Goal: Task Accomplishment & Management: Manage account settings

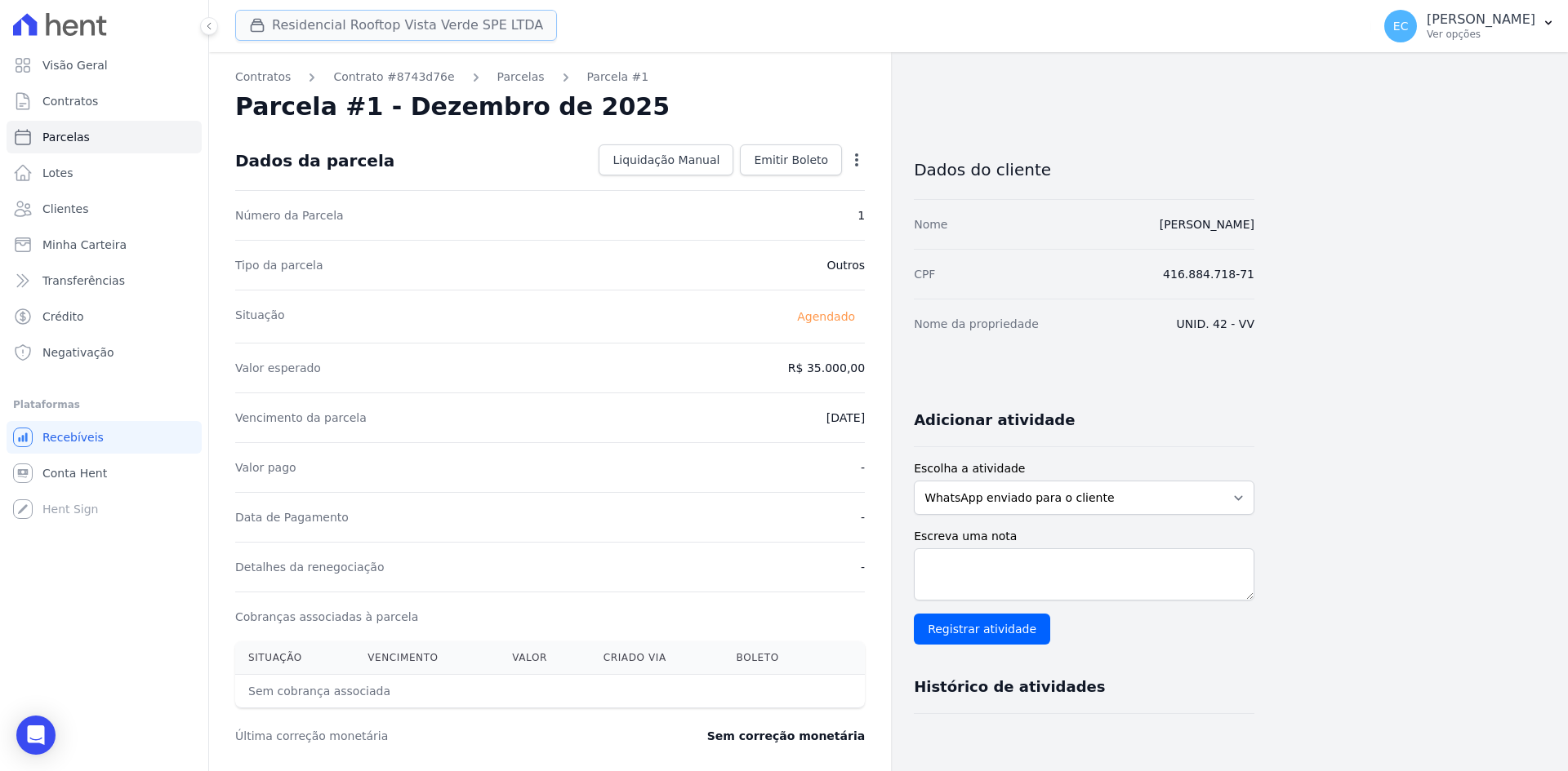
click at [297, 28] on button "Residencial Rooftop Vista Verde SPE LTDA" at bounding box center [396, 24] width 322 height 31
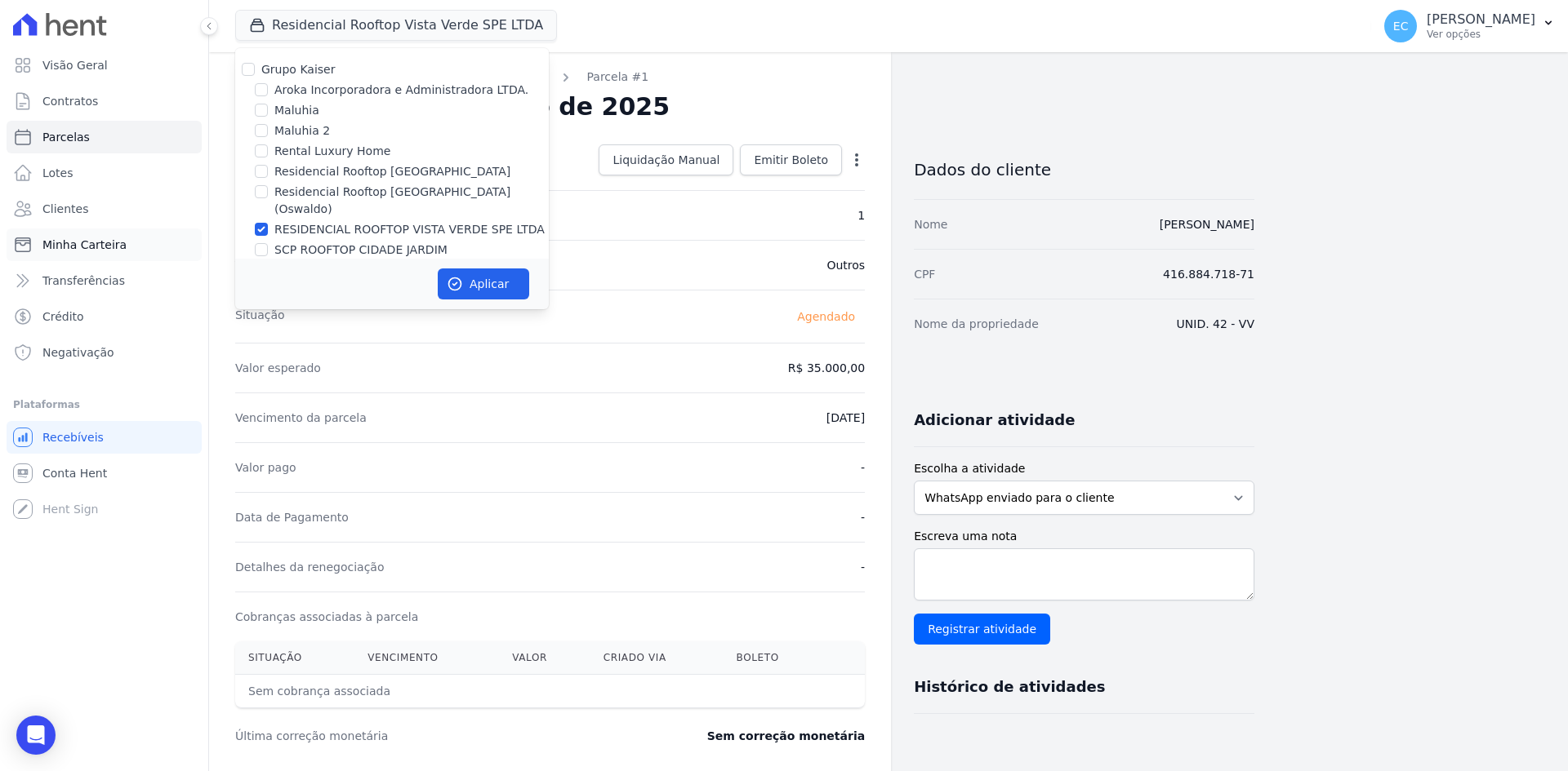
click at [574, 274] on div "Tipo da parcela Outros" at bounding box center [550, 265] width 630 height 50
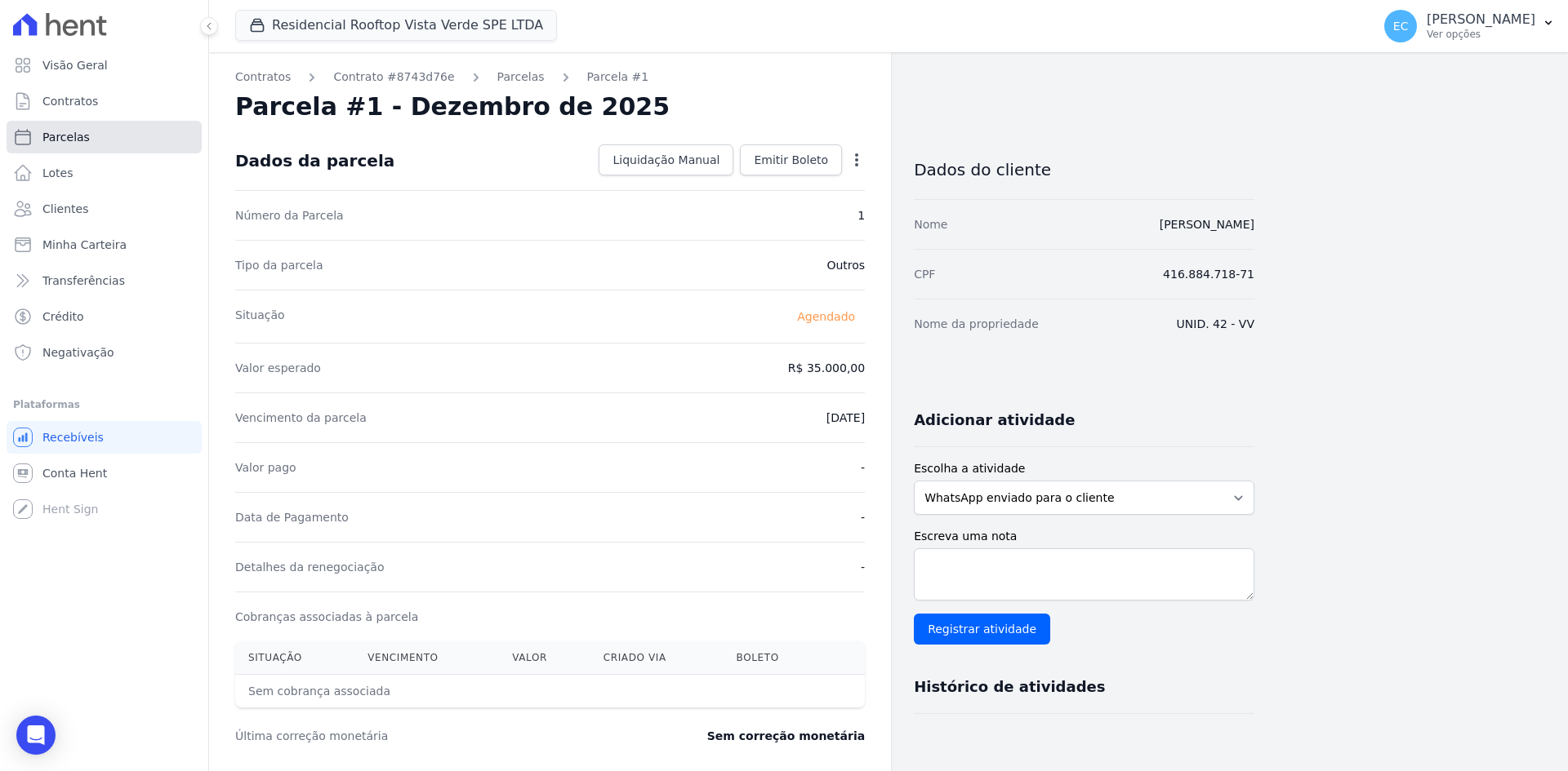
click at [104, 144] on link "Parcelas" at bounding box center [104, 137] width 195 height 33
select select
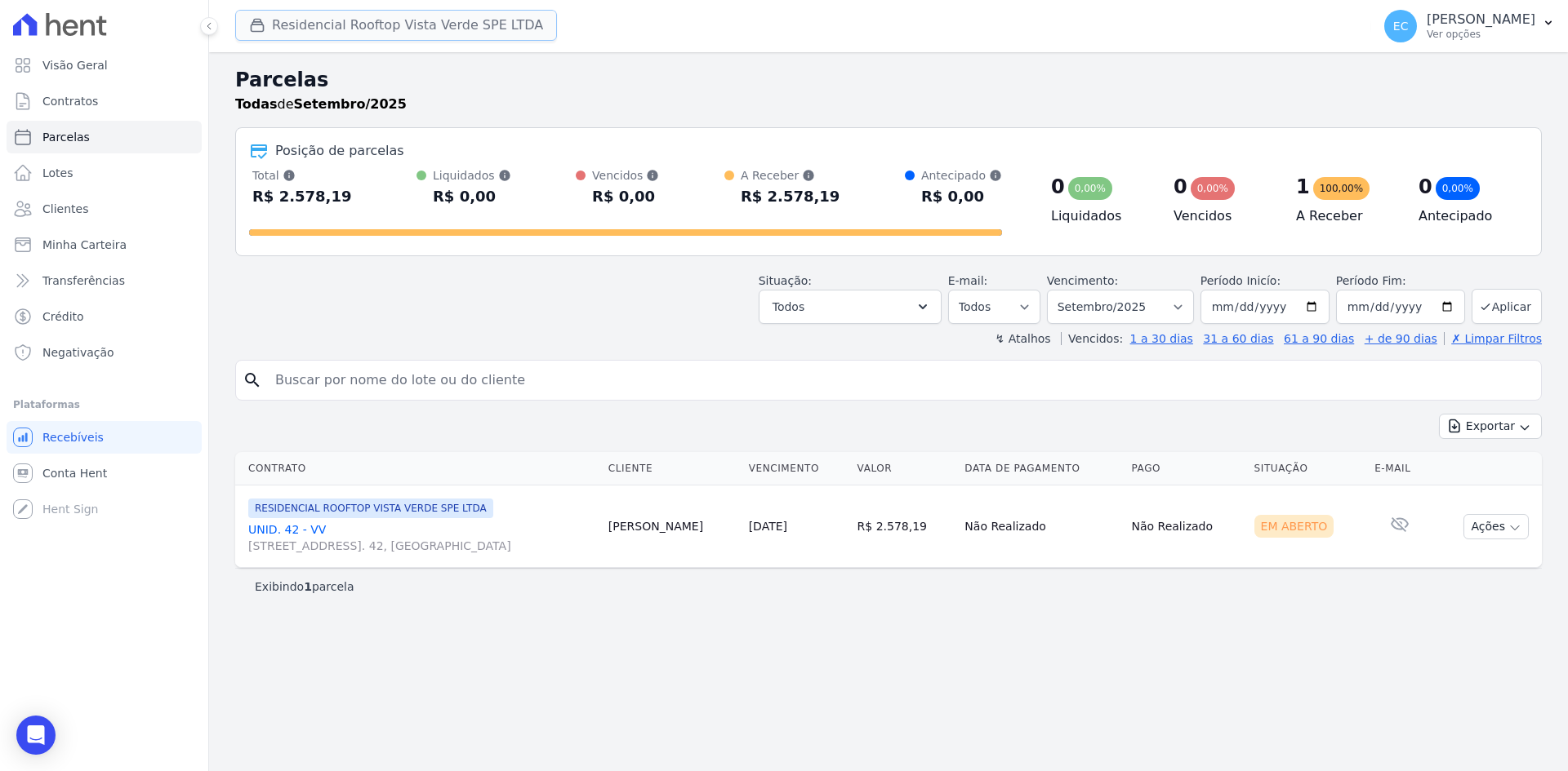
click at [279, 27] on button "Residencial Rooftop Vista Verde SPE LTDA" at bounding box center [396, 24] width 322 height 31
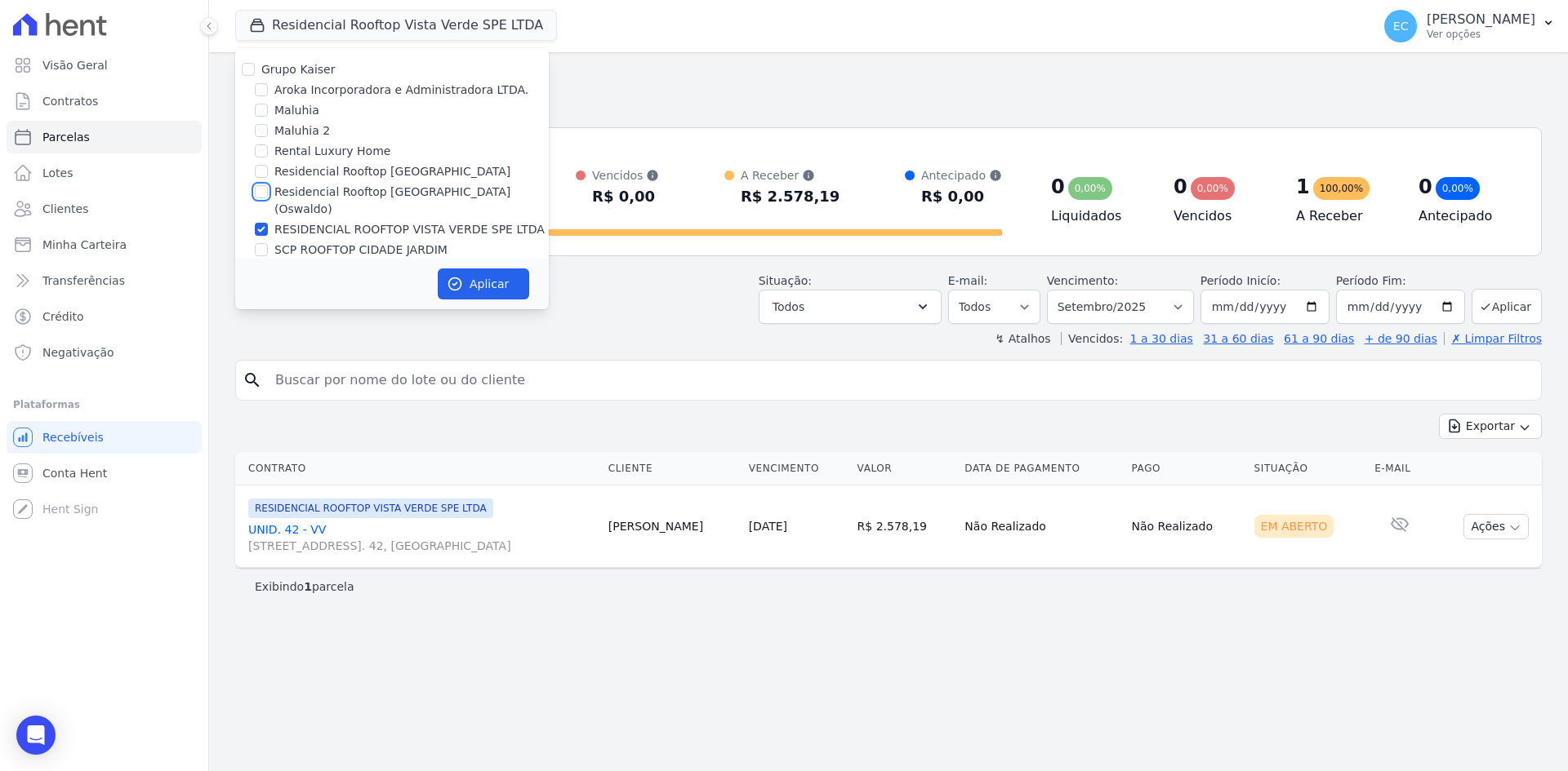
click at [261, 189] on input "Residencial Rooftop [GEOGRAPHIC_DATA] ([PERSON_NAME])" at bounding box center [262, 192] width 13 height 13
checkbox input "true"
click at [259, 223] on input "RESIDENCIAL ROOFTOP VISTA VERDE SPE LTDA" at bounding box center [262, 230] width 13 height 13
checkbox input "false"
click at [461, 276] on icon "button" at bounding box center [454, 283] width 16 height 16
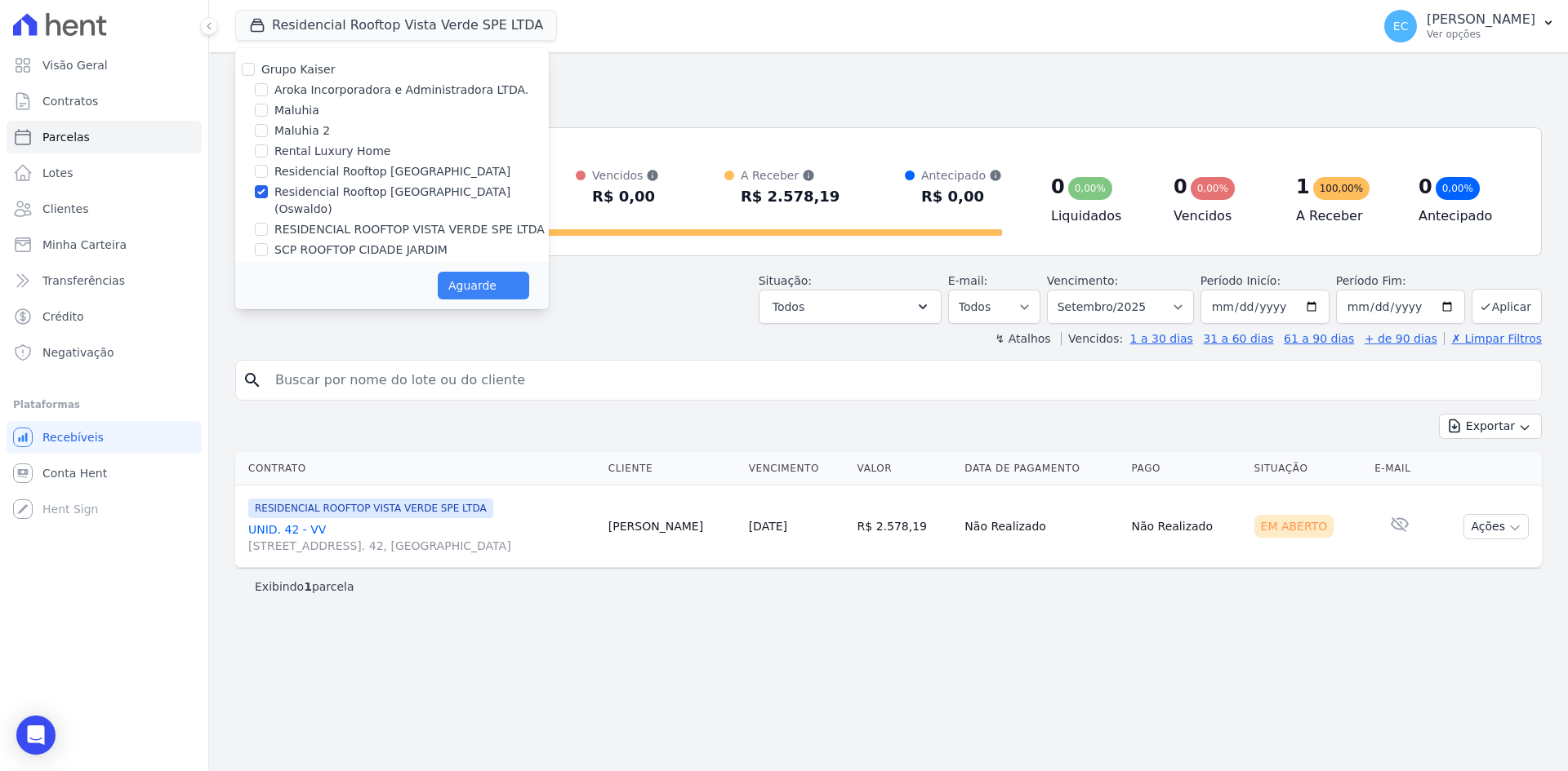
select select
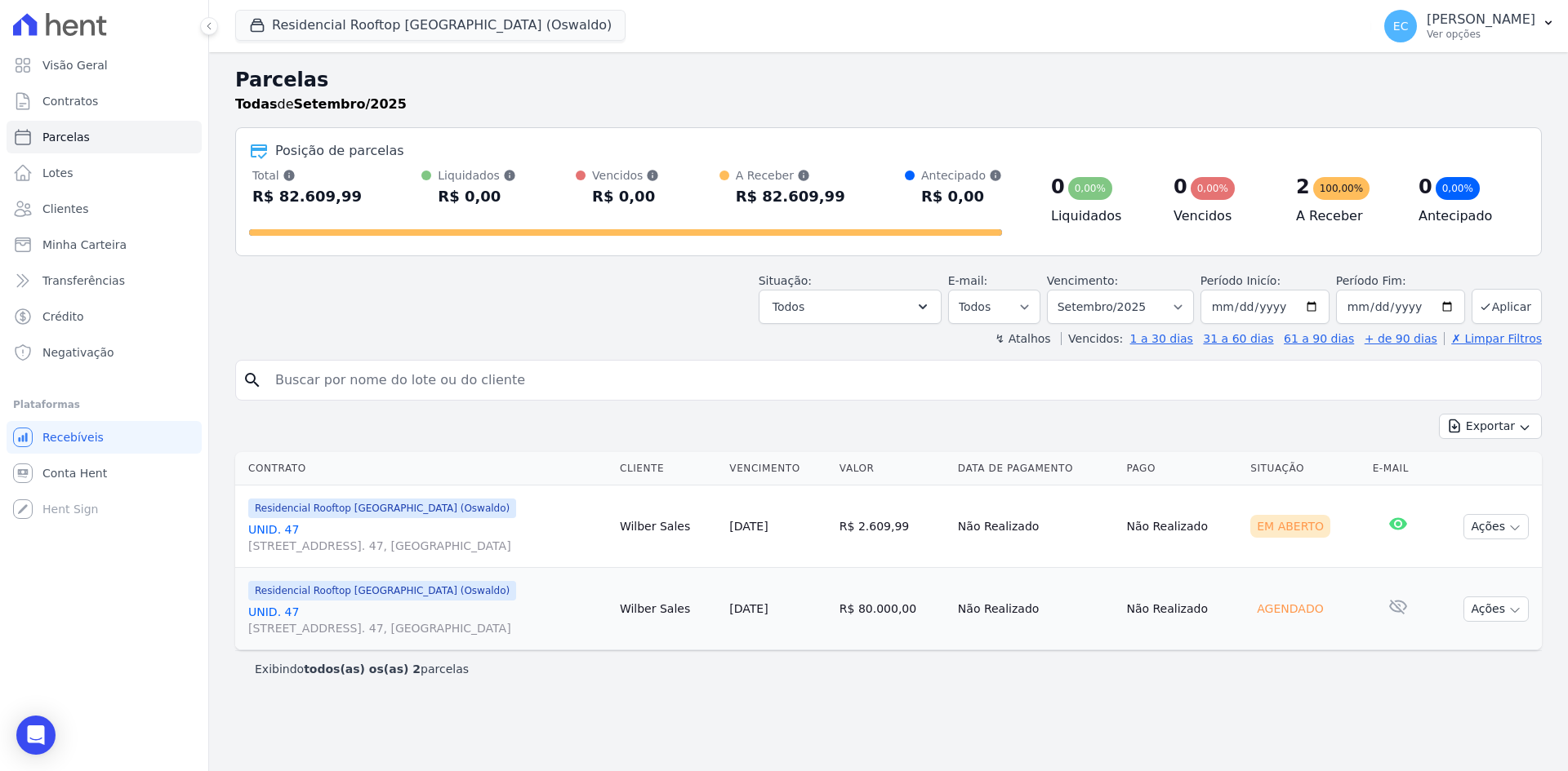
click at [274, 611] on link "UNID. 47 Alameda Harvey C Weeks, 54, Apto. 47, Cidade Vista Verde" at bounding box center [428, 620] width 358 height 33
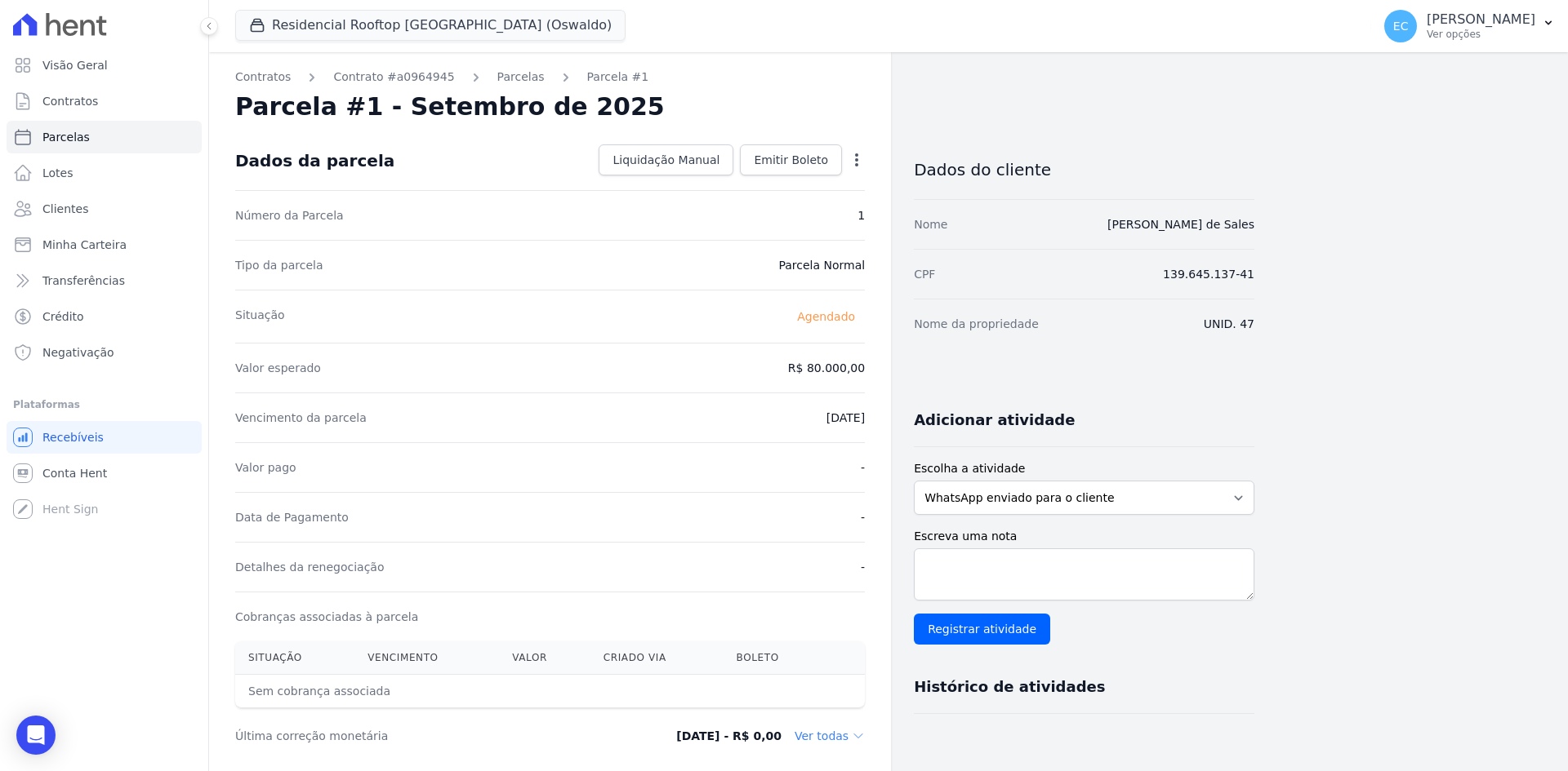
click at [856, 159] on icon "button" at bounding box center [856, 160] width 3 height 13
click at [787, 179] on link "Alterar" at bounding box center [785, 181] width 144 height 29
click at [841, 370] on input "80000.0" at bounding box center [785, 366] width 157 height 35
type input "8"
type input "15659.93"
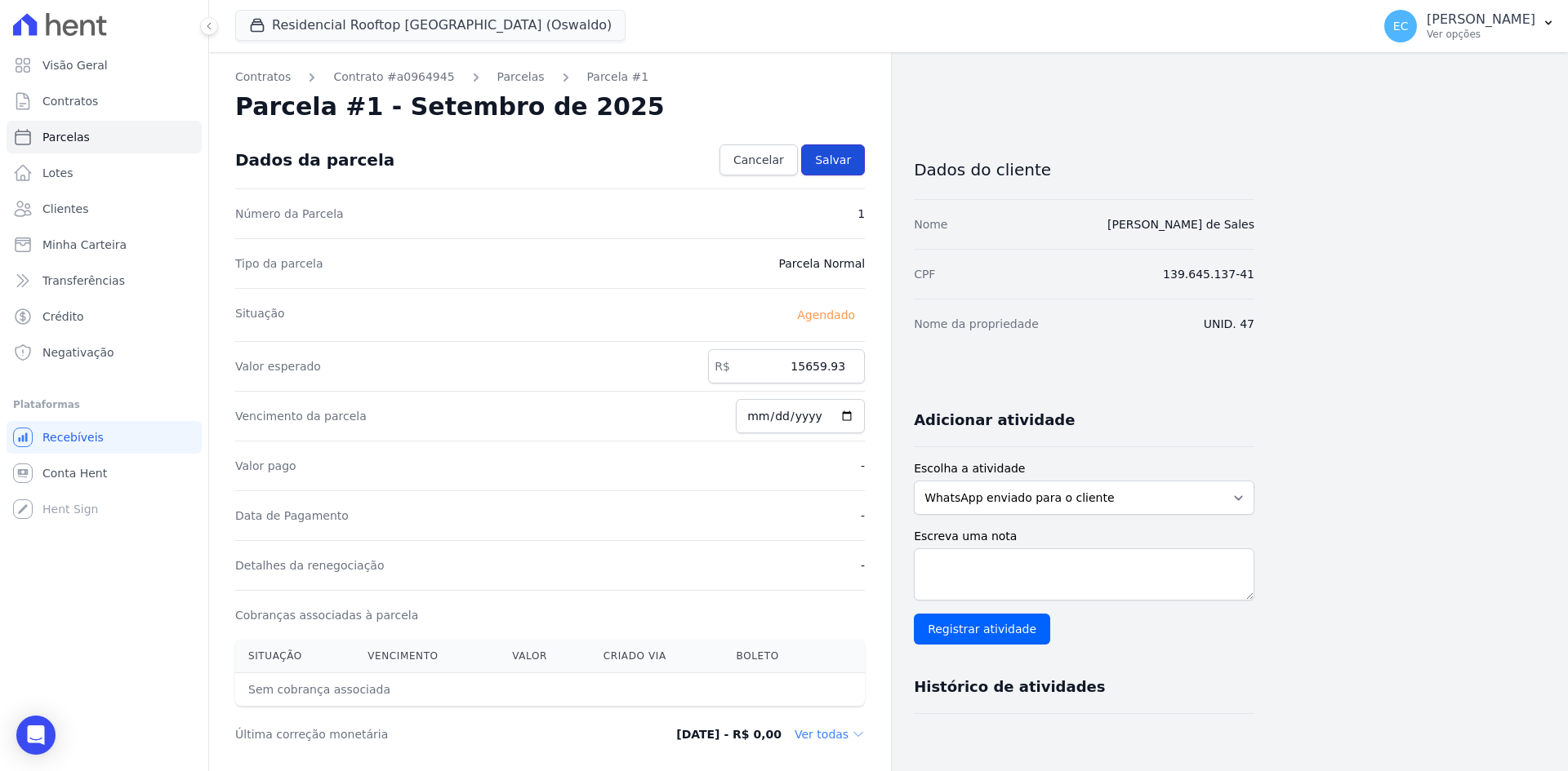
click at [846, 170] on link "Salvar" at bounding box center [833, 159] width 64 height 31
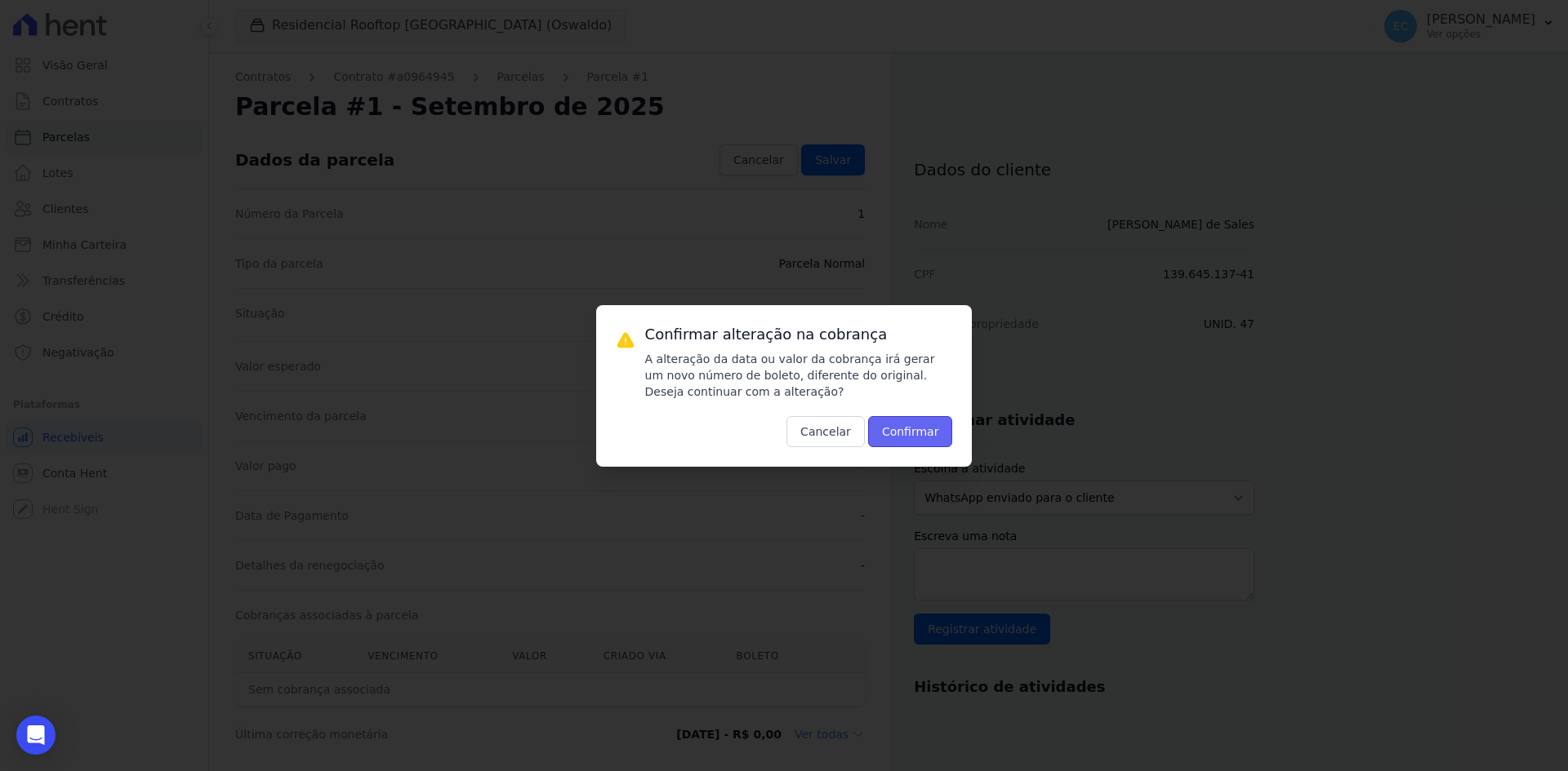
click at [920, 431] on button "Confirmar" at bounding box center [910, 431] width 85 height 31
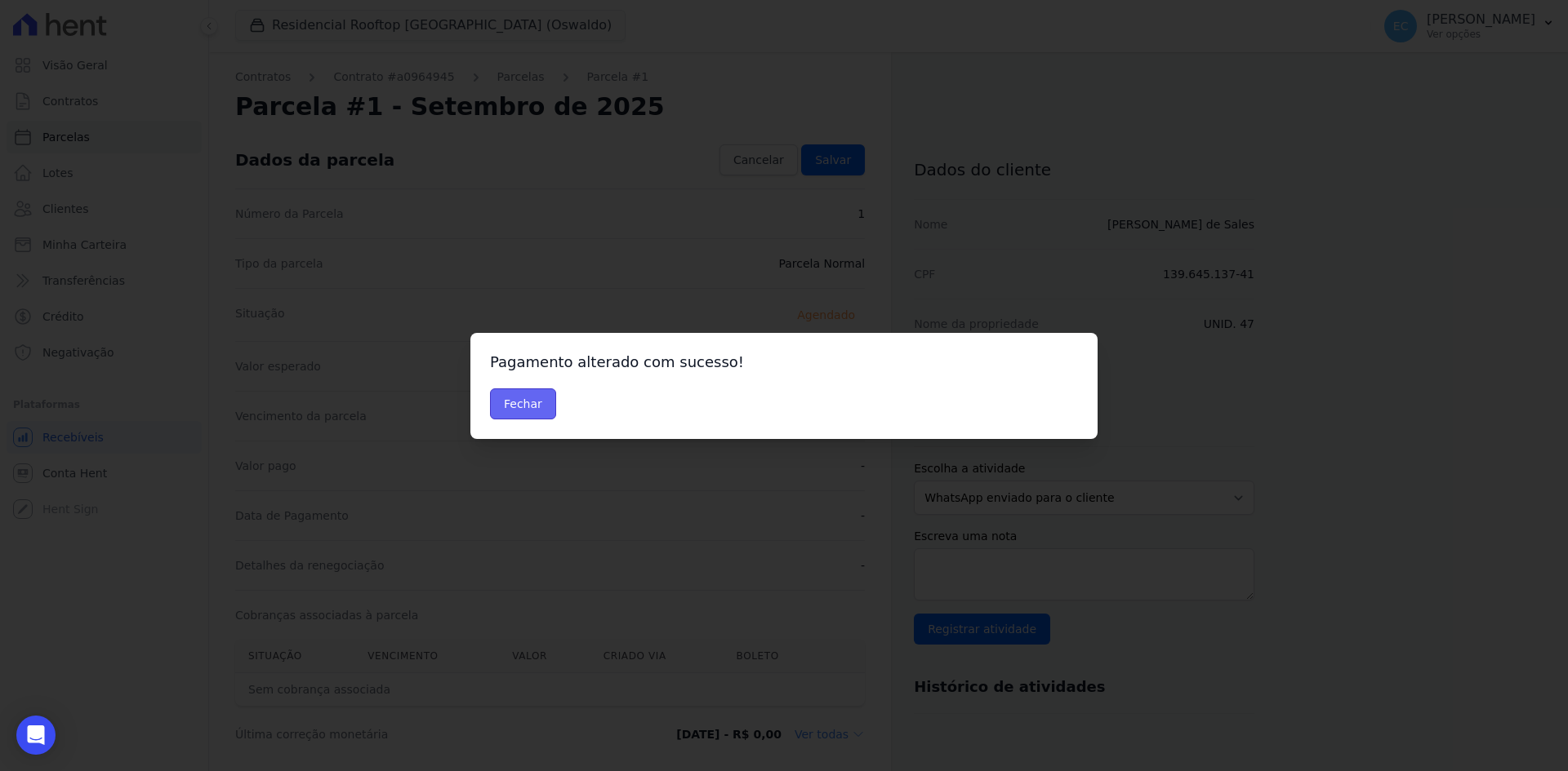
click at [513, 401] on button "Fechar" at bounding box center [523, 403] width 66 height 31
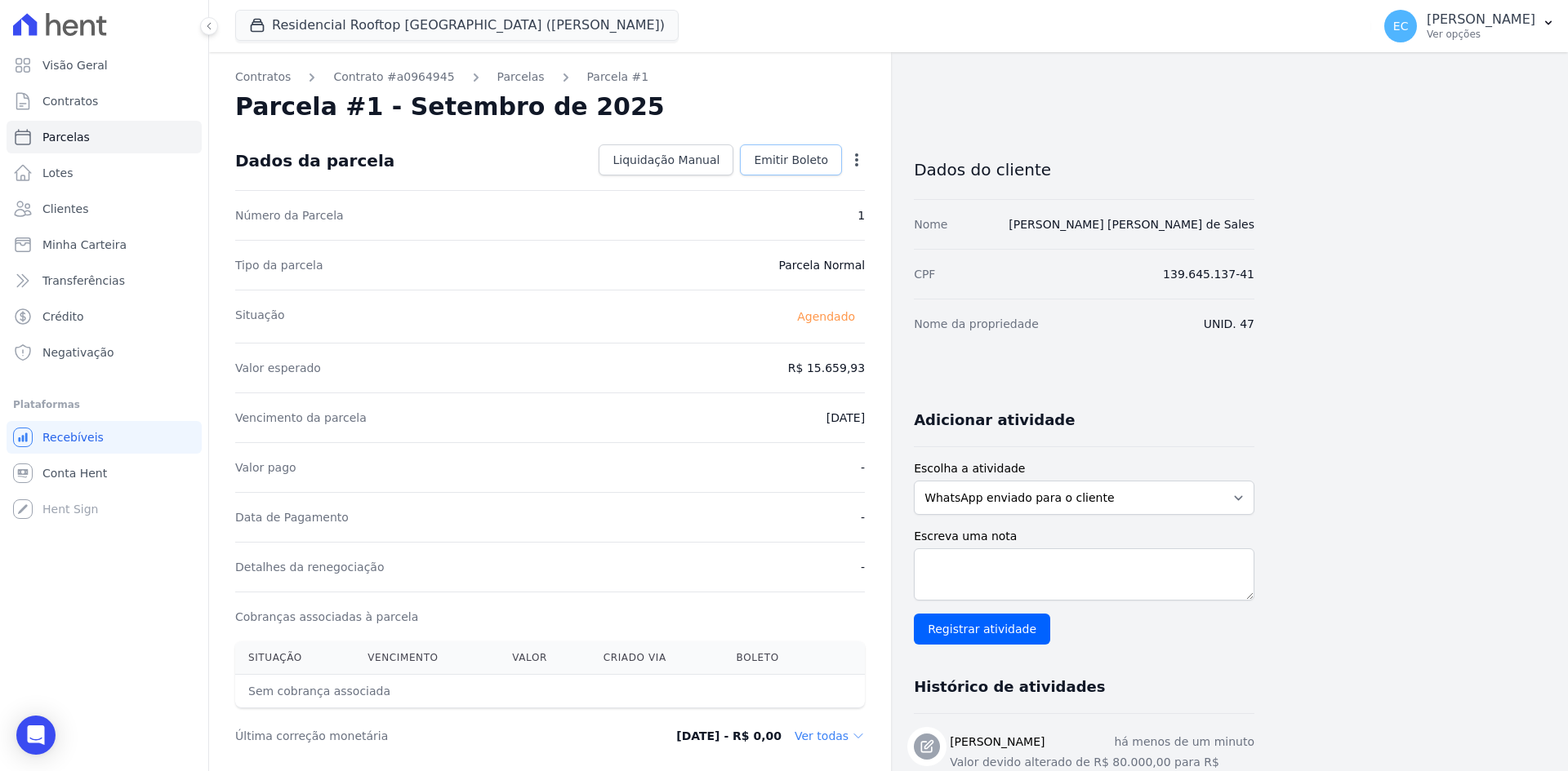
click at [799, 159] on span "Emitir Boleto" at bounding box center [790, 159] width 74 height 16
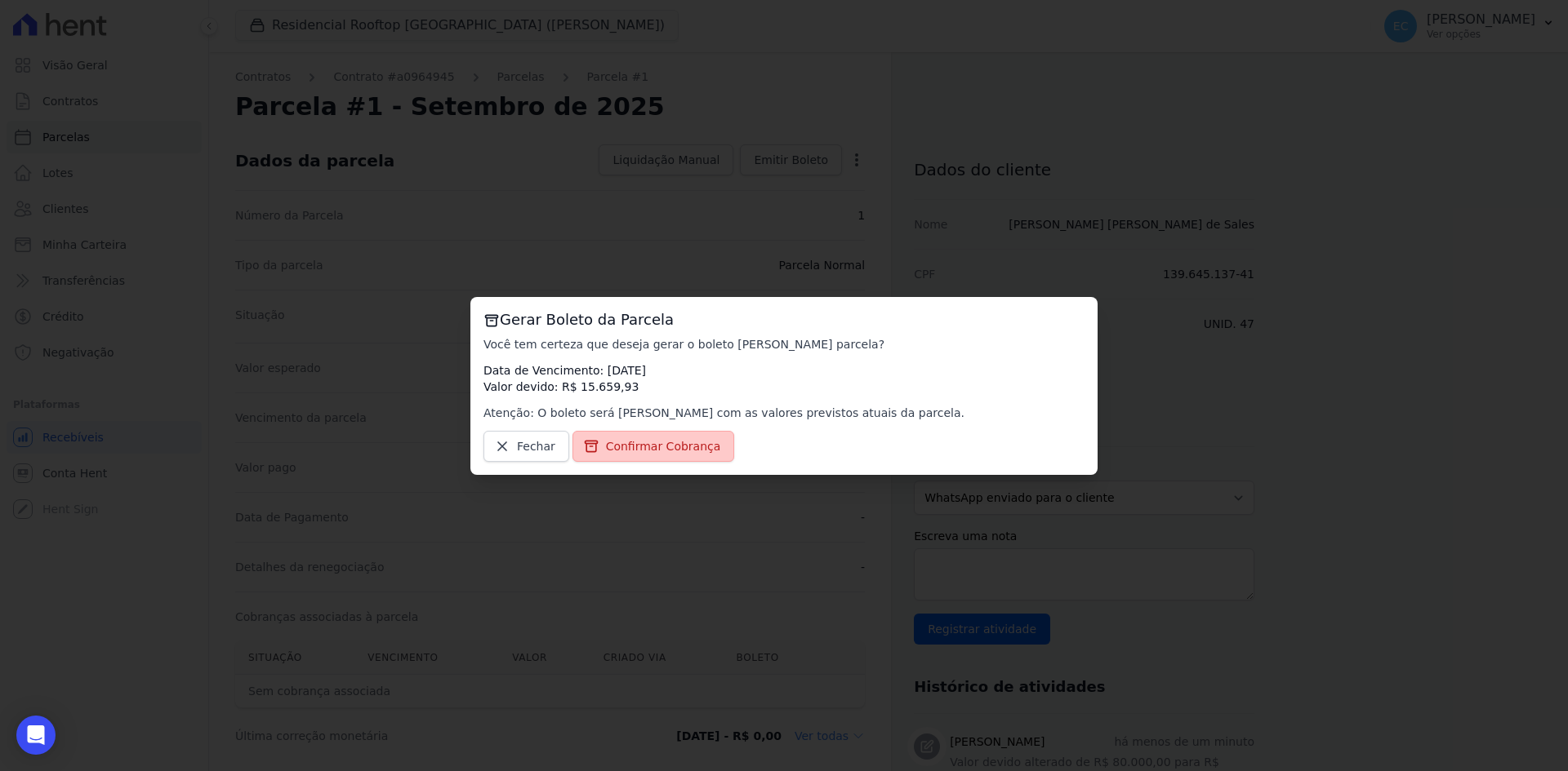
click at [708, 443] on link "Confirmar Cobrança" at bounding box center [653, 446] width 162 height 31
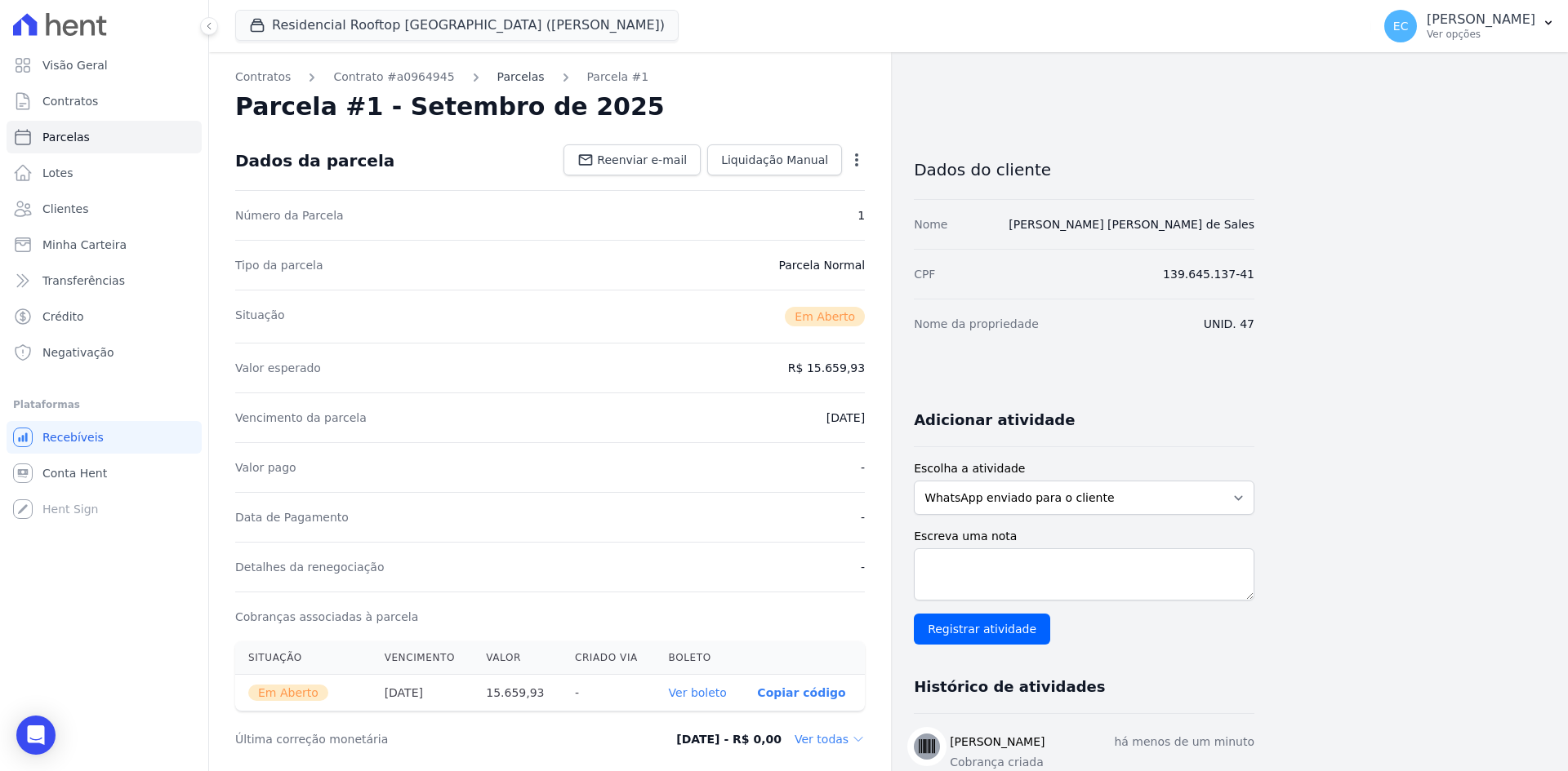
click at [503, 83] on link "Parcelas" at bounding box center [521, 77] width 47 height 17
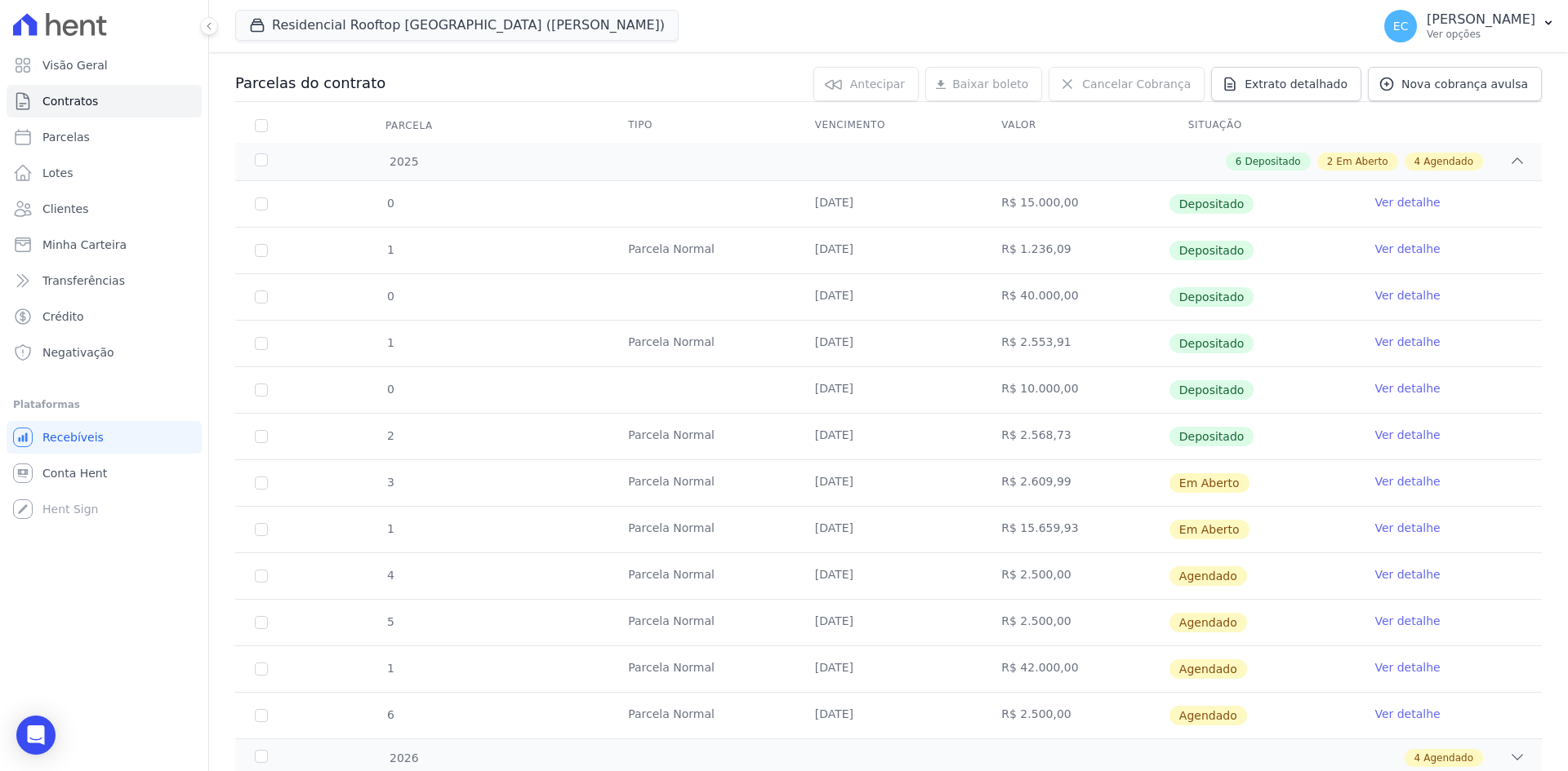
scroll to position [218, 0]
